Goal: Find specific page/section: Find specific page/section

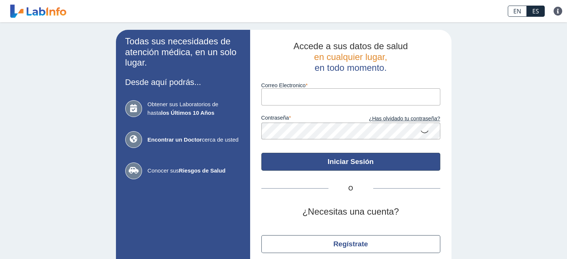
type input "[EMAIL_ADDRESS][PERSON_NAME][DOMAIN_NAME]"
click at [346, 163] on button "Iniciar Sesión" at bounding box center [351, 162] width 179 height 18
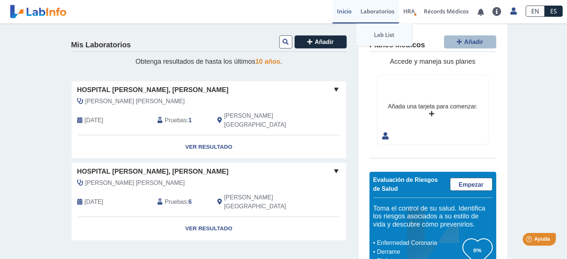
click at [384, 37] on link "Lab List" at bounding box center [384, 35] width 56 height 22
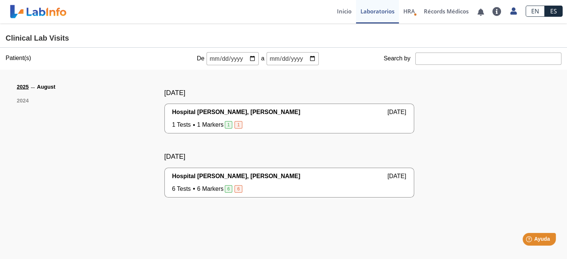
click at [236, 125] on span "1" at bounding box center [239, 124] width 8 height 7
